Goal: Find specific page/section: Find specific page/section

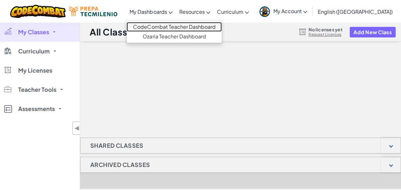
click at [195, 28] on link "CodeCombat Teacher Dashboard" at bounding box center [174, 27] width 95 height 10
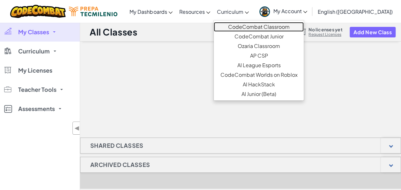
click at [264, 28] on link "CodeCombat Classroom" at bounding box center [259, 27] width 90 height 10
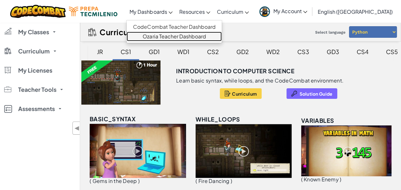
click at [195, 36] on link "Ozaria Teacher Dashboard" at bounding box center [174, 37] width 95 height 10
